Goal: Navigation & Orientation: Find specific page/section

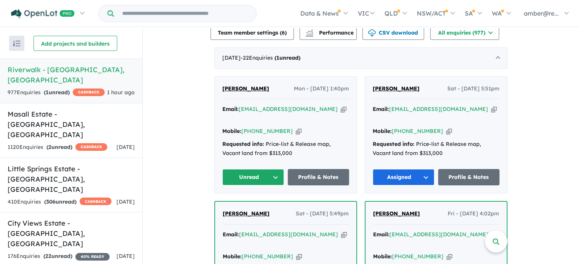
scroll to position [266, 0]
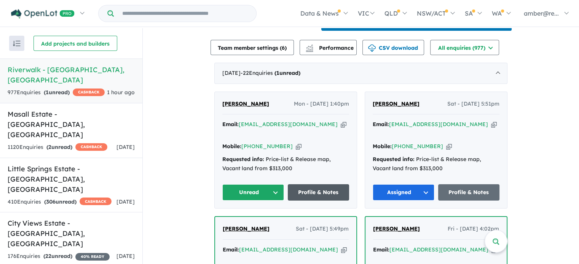
click at [319, 201] on link "Profile & Notes" at bounding box center [319, 193] width 62 height 16
click at [268, 201] on button "Unread" at bounding box center [253, 193] width 62 height 16
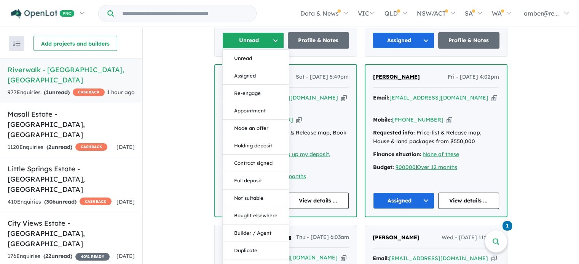
scroll to position [457, 0]
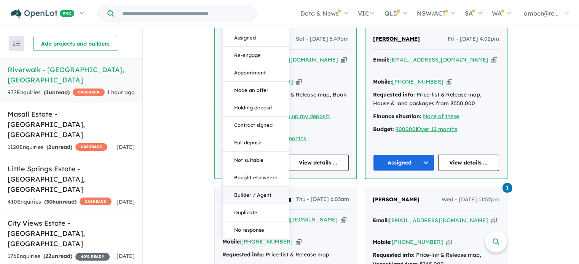
click at [271, 199] on button "Builder / Agent" at bounding box center [256, 196] width 66 height 18
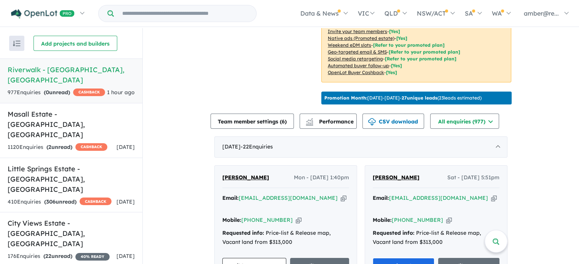
scroll to position [190, 0]
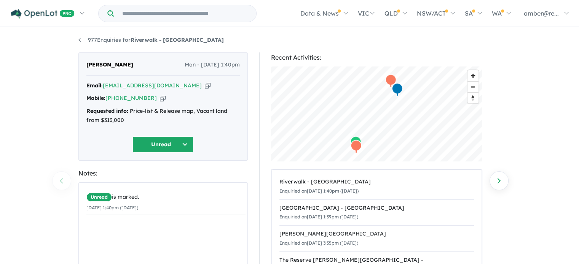
click at [205, 85] on icon "button" at bounding box center [208, 86] width 6 height 8
